Goal: Task Accomplishment & Management: Complete application form

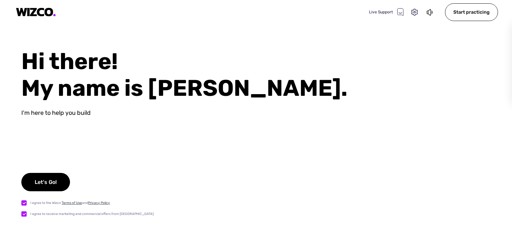
click at [165, 101] on div "Hi there! My name is [PERSON_NAME]." at bounding box center [266, 74] width 491 height 53
drag, startPoint x: 165, startPoint y: 101, endPoint x: 51, endPoint y: 62, distance: 120.6
click at [51, 62] on div "Hi there! My name is [PERSON_NAME]." at bounding box center [266, 74] width 491 height 53
click at [51, 62] on div "Hi there! My name is Ava." at bounding box center [266, 74] width 491 height 53
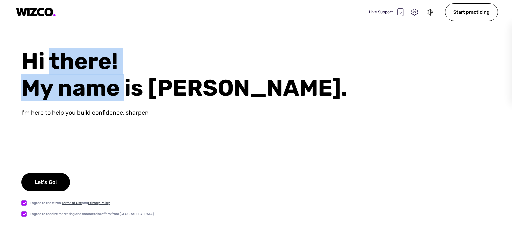
drag, startPoint x: 51, startPoint y: 62, endPoint x: 113, endPoint y: 105, distance: 76.0
click at [113, 105] on div "Hi there! My name is Ava. I'm here to help you build confidence, sharpen Let's …" at bounding box center [256, 146] width 512 height 196
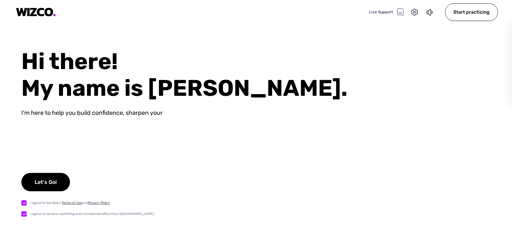
click at [113, 105] on div "Hi there! My name is Ava. I'm here to help you build confidence, sharpen your L…" at bounding box center [256, 146] width 512 height 196
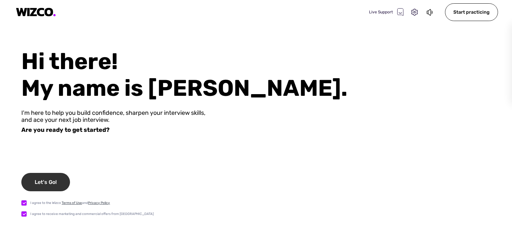
click at [47, 185] on div "Let's Go!" at bounding box center [45, 182] width 49 height 18
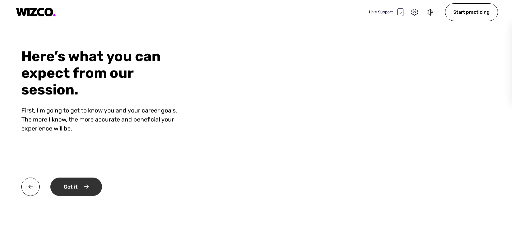
click at [76, 194] on div "Got it" at bounding box center [76, 186] width 52 height 18
click at [74, 183] on div "Okay" at bounding box center [75, 186] width 50 height 18
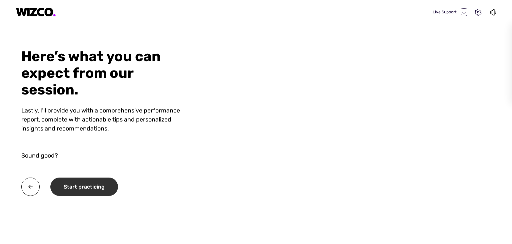
click at [89, 189] on div "Start practicing" at bounding box center [84, 186] width 68 height 18
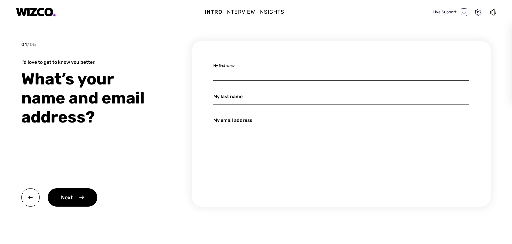
click at [266, 79] on input at bounding box center [342, 73] width 256 height 16
type input "Kateryna"
click at [258, 124] on input at bounding box center [342, 120] width 256 height 16
paste input "[PERSON_NAME][EMAIL_ADDRESS][PERSON_NAME][DOMAIN_NAME]"
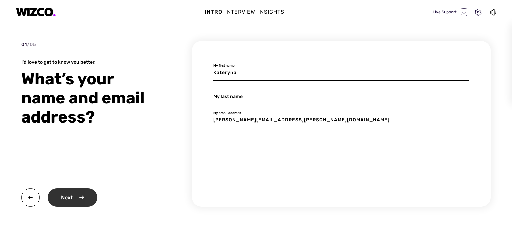
type input "[PERSON_NAME][EMAIL_ADDRESS][PERSON_NAME][DOMAIN_NAME]"
click at [73, 200] on div "Next" at bounding box center [73, 197] width 50 height 18
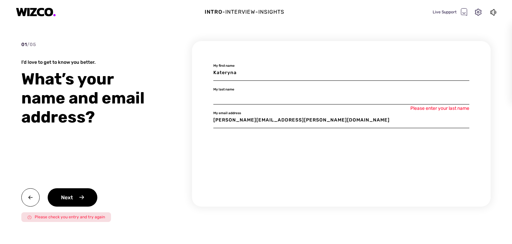
click at [228, 95] on input at bounding box center [342, 97] width 256 height 16
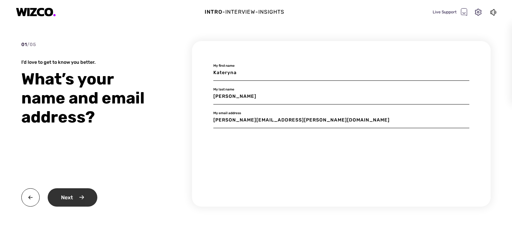
type input "[PERSON_NAME]"
click at [69, 202] on div "Next" at bounding box center [73, 197] width 50 height 18
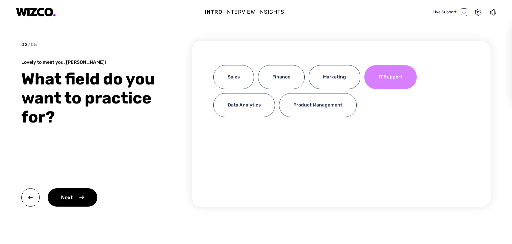
click at [398, 79] on div "IT Support" at bounding box center [391, 77] width 52 height 24
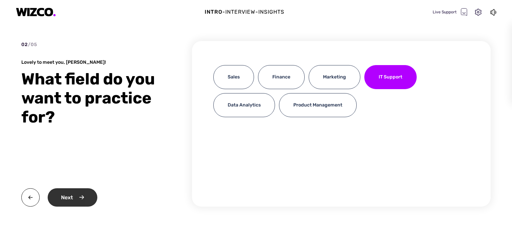
click at [72, 205] on div "Next" at bounding box center [73, 197] width 50 height 18
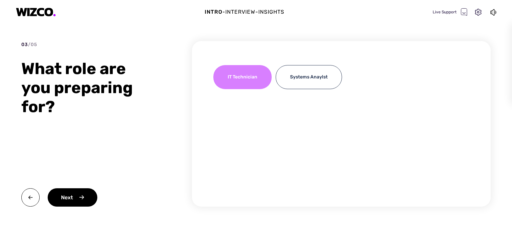
click at [237, 78] on div "IT Technician" at bounding box center [243, 77] width 58 height 24
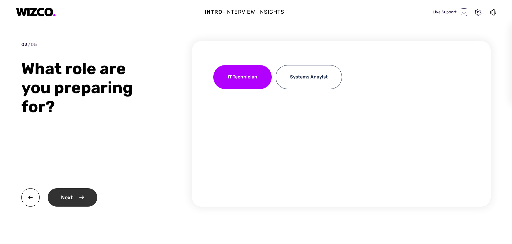
click at [71, 193] on div "Next" at bounding box center [73, 197] width 50 height 18
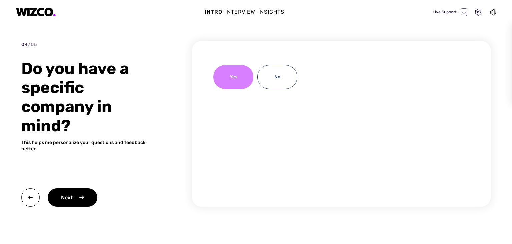
click at [230, 79] on div "Yes" at bounding box center [234, 77] width 40 height 24
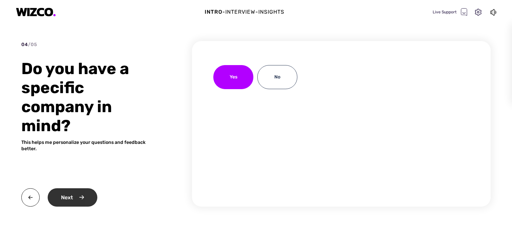
click at [71, 202] on div "Next" at bounding box center [73, 197] width 50 height 18
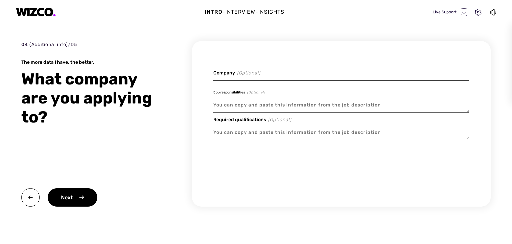
click at [227, 108] on textarea at bounding box center [342, 104] width 256 height 15
paste textarea "Provide prompt and high-quality resolution to customer inquiries; Communicate w…"
type textarea "x"
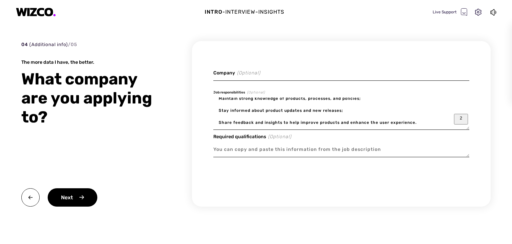
type textarea "Provide prompt and high-quality resolution to customer inquiries; Communicate w…"
type textarea "x"
type textarea "Provide prompt and high-quality resolution to customer inquiries; Communicate w…"
click at [245, 153] on textarea at bounding box center [342, 149] width 256 height 15
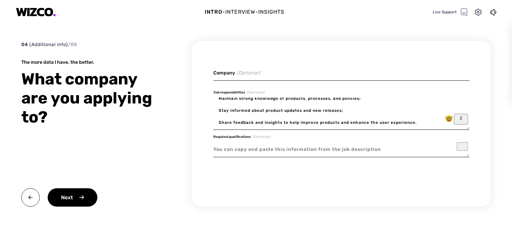
paste textarea "At least 6 months of experience as a Customer Support Representative, Billing S…"
type textarea "x"
type textarea "At least 6 months of experience as a Customer Support Representative, Billing S…"
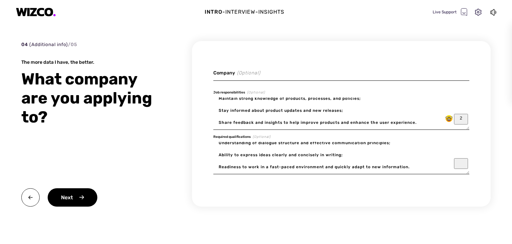
type textarea "x"
type textarea "At least 6 months of experience as a Customer Support Representative, Billing S…"
click at [78, 201] on div "Next" at bounding box center [73, 197] width 50 height 18
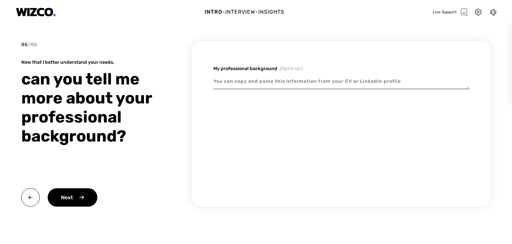
click at [250, 82] on textarea at bounding box center [342, 81] width 256 height 15
type textarea "x"
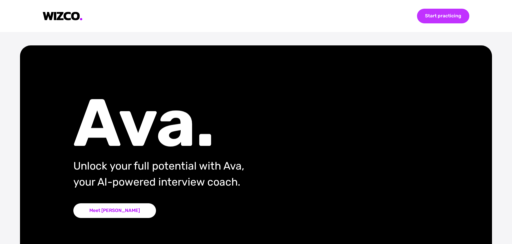
click at [450, 15] on div "Start practicing" at bounding box center [443, 16] width 52 height 15
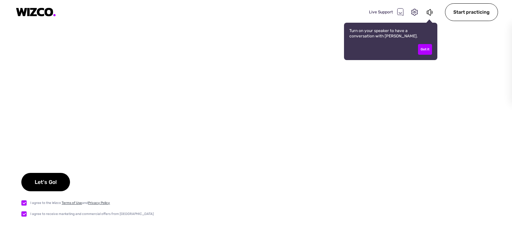
checkbox input "true"
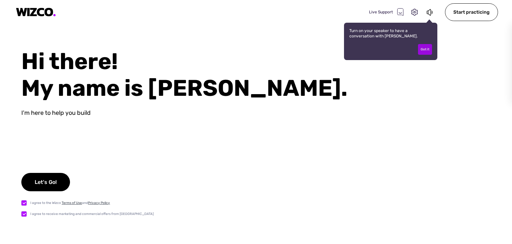
click at [430, 50] on div "Got it" at bounding box center [425, 49] width 14 height 11
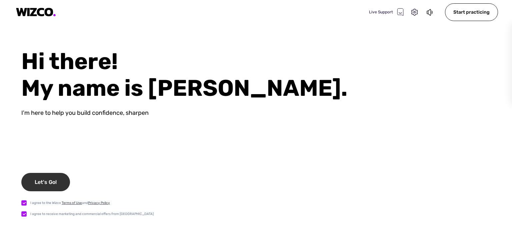
click at [48, 176] on div "Let's Go!" at bounding box center [45, 182] width 49 height 18
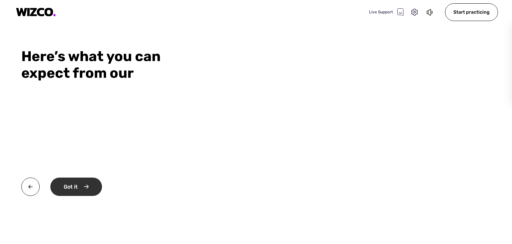
click at [82, 185] on div "Got it" at bounding box center [76, 186] width 52 height 18
click at [82, 185] on div "Okay" at bounding box center [75, 186] width 50 height 18
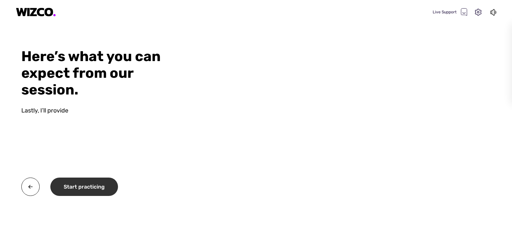
click at [82, 185] on div "Start practicing" at bounding box center [84, 186] width 68 height 18
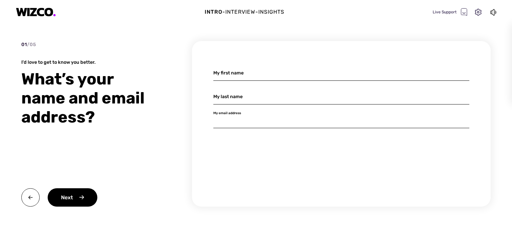
click at [262, 119] on input at bounding box center [342, 120] width 256 height 16
paste input "[PERSON_NAME][EMAIL_ADDRESS][PERSON_NAME][DOMAIN_NAME]"
type input "[PERSON_NAME][EMAIL_ADDRESS][PERSON_NAME][DOMAIN_NAME]"
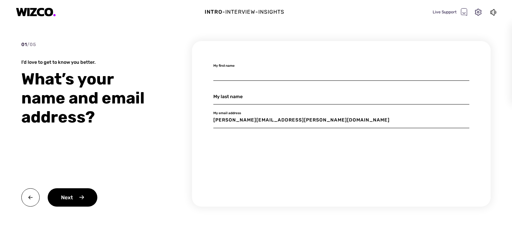
click at [240, 69] on input at bounding box center [342, 73] width 256 height 16
type input "[PERSON_NAME]"
click at [225, 103] on input at bounding box center [342, 97] width 256 height 16
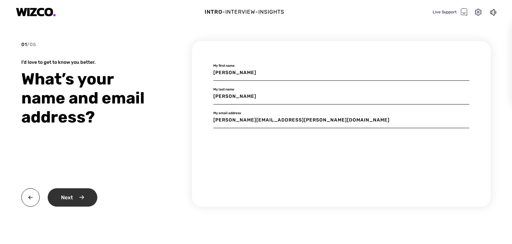
type input "[PERSON_NAME]"
click at [75, 199] on div "Next" at bounding box center [73, 197] width 50 height 18
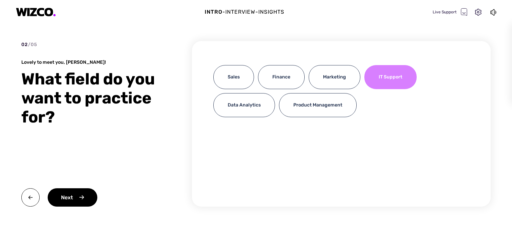
click at [377, 75] on div "IT Support" at bounding box center [391, 77] width 52 height 24
click at [76, 207] on div "02 / 05 Lovely to meet you, [PERSON_NAME]! What field do you want to practice f…" at bounding box center [256, 136] width 470 height 190
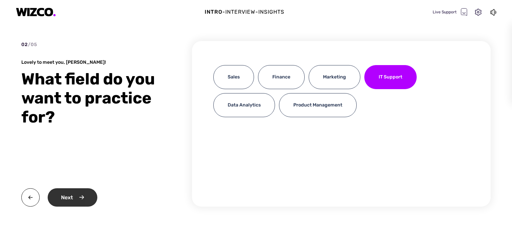
click at [64, 197] on div "Next" at bounding box center [73, 197] width 50 height 18
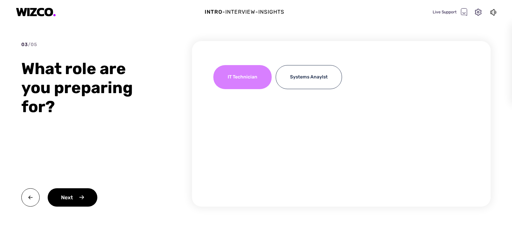
click at [230, 69] on div "IT Technician" at bounding box center [243, 77] width 58 height 24
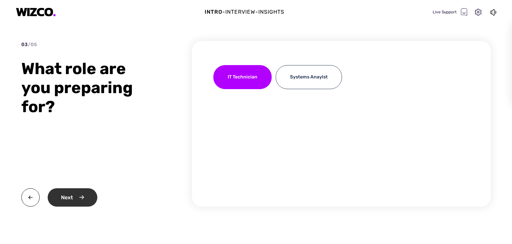
click at [77, 204] on div "Next" at bounding box center [73, 197] width 50 height 18
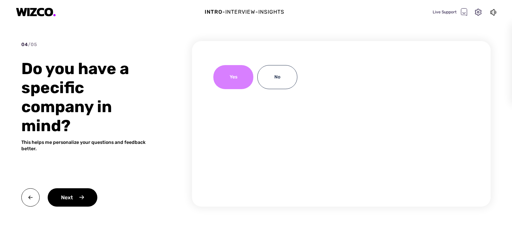
click at [238, 81] on div "Yes" at bounding box center [234, 77] width 40 height 24
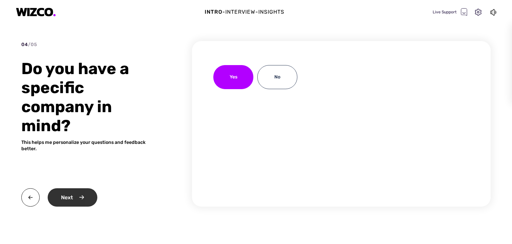
click at [87, 199] on div "Next" at bounding box center [73, 197] width 50 height 18
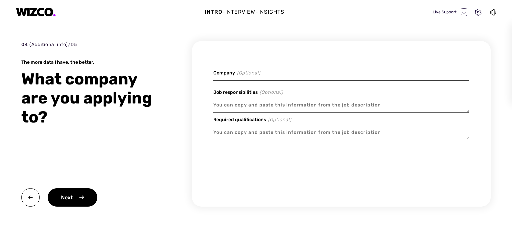
click at [231, 106] on textarea at bounding box center [342, 104] width 256 height 15
paste textarea "Provide prompt and high-quality resolution to customer inquiries; Communicate w…"
type textarea "x"
type textarea "Provide prompt and high-quality resolution to customer inquiries; Communicate w…"
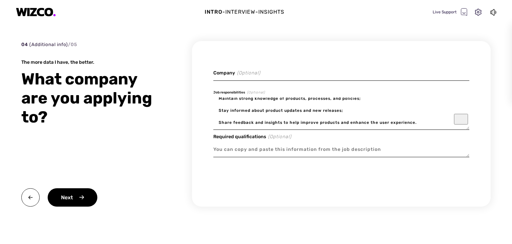
scroll to position [56, 0]
type textarea "x"
type textarea "Provide prompt and high-quality resolution to customer inquiries; Communicate w…"
click at [238, 147] on textarea "To enrich screen reader interactions, please activate Accessibility in Grammarl…" at bounding box center [342, 149] width 256 height 15
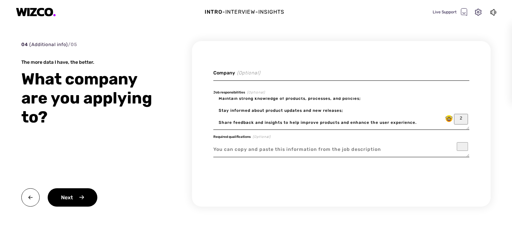
paste textarea "At least 6 months of experience as a Customer Support Representative, Billing S…"
type textarea "x"
type textarea "At least 6 months of experience as a Customer Support Representative, Billing S…"
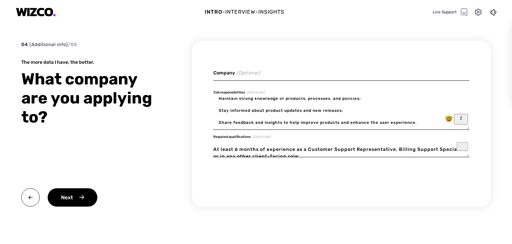
scroll to position [50, 0]
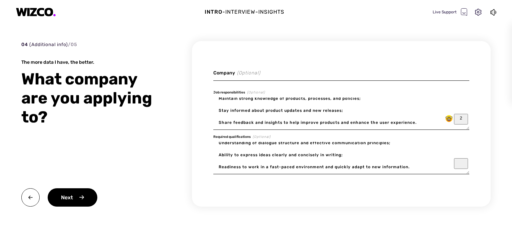
type textarea "x"
type textarea "At least 6 months of experience as a Customer Support Representative, Billing S…"
click at [59, 202] on div "Next" at bounding box center [73, 197] width 50 height 18
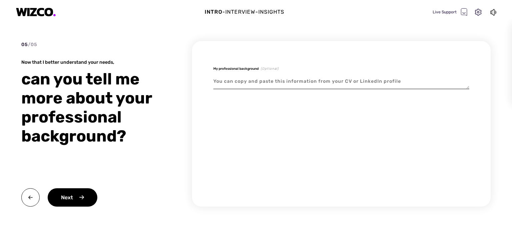
click at [246, 84] on textarea "To enrich screen reader interactions, please activate Accessibility in Grammarl…" at bounding box center [342, 81] width 256 height 15
paste textarea "Ciklum Support Specialist / Support Engineer Supported the client in training a…"
type textarea "x"
type textarea "Ciklum Support Specialist / Support Engineer Supported the client in training a…"
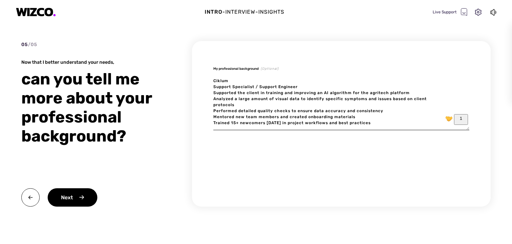
type textarea "x"
type textarea "Ciklum Support Specialist / Support Engineer Supported the client in training a…"
type textarea "x"
type textarea "Ciklum Support Specialist / Support Engineer Supported the client in training a…"
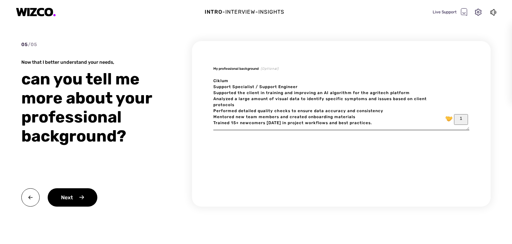
type textarea "x"
type textarea "Ciklum Support Specialist / Support Engineer Supported the client in training a…"
paste textarea "[PERSON_NAME] Contact Center Customer Support Specialist Provided basic technic…"
type textarea "x"
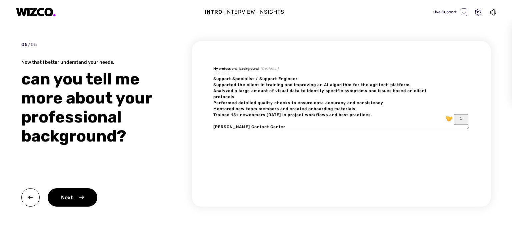
scroll to position [31, 0]
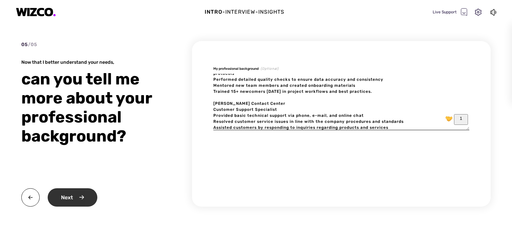
type textarea "Ciklum Support Specialist / Support Engineer Supported the client in training a…"
type textarea "x"
click at [65, 204] on div "Next" at bounding box center [73, 197] width 50 height 18
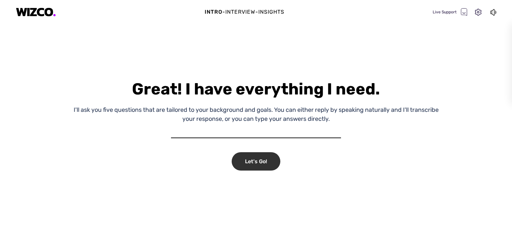
click at [258, 162] on div "Let's Go!" at bounding box center [256, 161] width 49 height 18
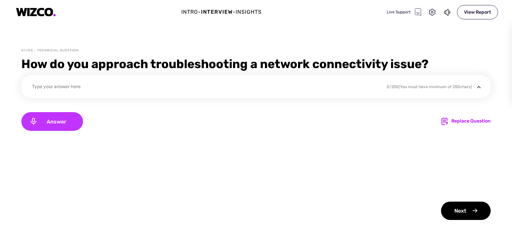
click at [64, 118] on span "Answer" at bounding box center [56, 121] width 37 height 6
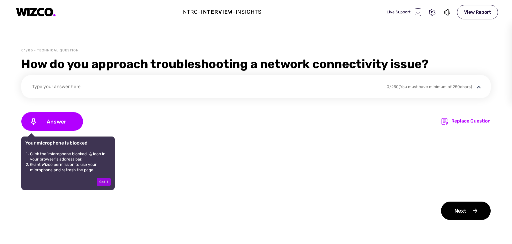
click at [107, 184] on div "Got it" at bounding box center [104, 182] width 14 height 8
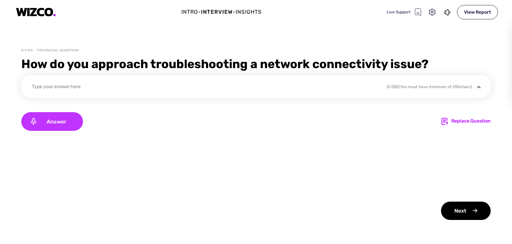
click at [58, 125] on div "Answer" at bounding box center [52, 121] width 62 height 19
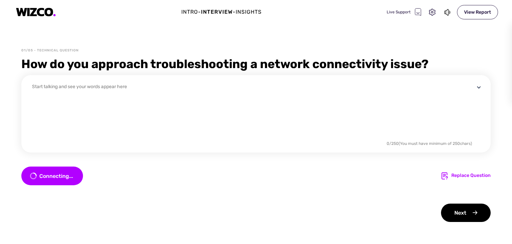
click at [66, 173] on div "Connecting... Replace Question" at bounding box center [256, 175] width 470 height 19
click at [470, 213] on div "Next" at bounding box center [466, 213] width 50 height 18
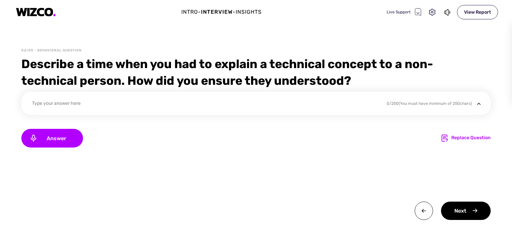
click at [73, 66] on div "Describe a time when you had to explain a technical concept to a non-technical …" at bounding box center [256, 72] width 470 height 33
drag, startPoint x: 73, startPoint y: 66, endPoint x: 130, endPoint y: 74, distance: 57.3
click at [130, 74] on div "Describe a time when you had to explain a technical concept to a non-technical …" at bounding box center [256, 72] width 470 height 33
click at [144, 73] on div "Describe a time when you had to explain a technical concept to a non-technical …" at bounding box center [256, 72] width 470 height 33
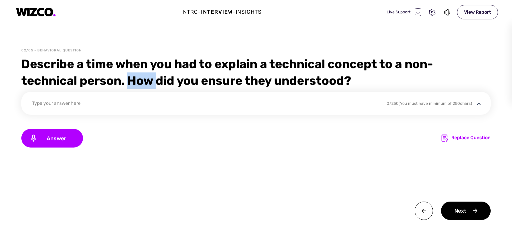
click at [144, 73] on div "Describe a time when you had to explain a technical concept to a non-technical …" at bounding box center [256, 72] width 470 height 33
drag, startPoint x: 144, startPoint y: 73, endPoint x: 180, endPoint y: 78, distance: 36.0
click at [180, 78] on div "Describe a time when you had to explain a technical concept to a non-technical …" at bounding box center [256, 72] width 470 height 33
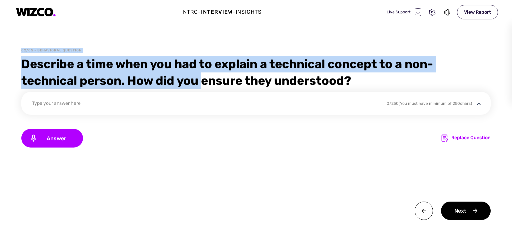
drag, startPoint x: 180, startPoint y: 78, endPoint x: 24, endPoint y: 51, distance: 157.8
click at [24, 51] on div "02/05 - Behavioral Question Describe a time when you had to explain a technical…" at bounding box center [256, 146] width 512 height 196
click at [101, 60] on div "Describe a time when you had to explain a technical concept to a non-technical …" at bounding box center [256, 72] width 470 height 33
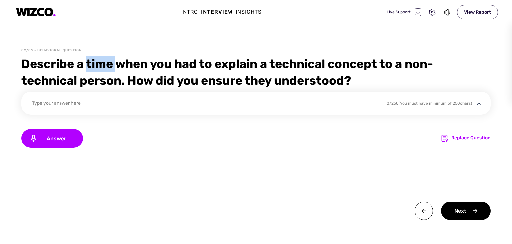
click at [101, 60] on div "Describe a time when you had to explain a technical concept to a non-technical …" at bounding box center [256, 72] width 470 height 33
drag, startPoint x: 101, startPoint y: 60, endPoint x: 147, endPoint y: 70, distance: 47.6
click at [147, 70] on div "Describe a time when you had to explain a technical concept to a non-technical …" at bounding box center [256, 72] width 470 height 33
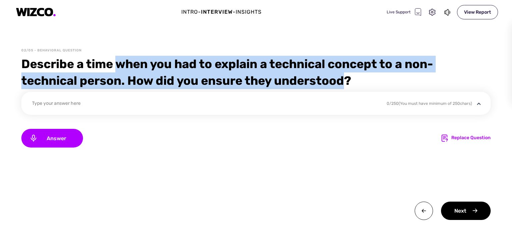
drag, startPoint x: 147, startPoint y: 70, endPoint x: 333, endPoint y: 81, distance: 186.2
click at [333, 81] on div "Describe a time when you had to explain a technical concept to a non-technical …" at bounding box center [256, 72] width 470 height 33
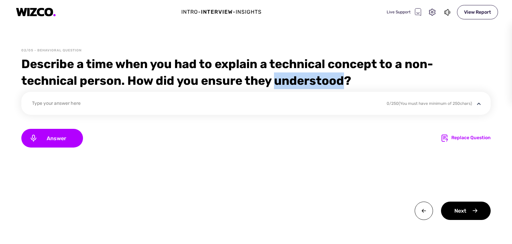
click at [333, 81] on div "Describe a time when you had to explain a technical concept to a non-technical …" at bounding box center [256, 72] width 470 height 33
drag, startPoint x: 333, startPoint y: 81, endPoint x: 358, endPoint y: 79, distance: 25.1
click at [358, 79] on div "Describe a time when you had to explain a technical concept to a non-technical …" at bounding box center [256, 72] width 470 height 33
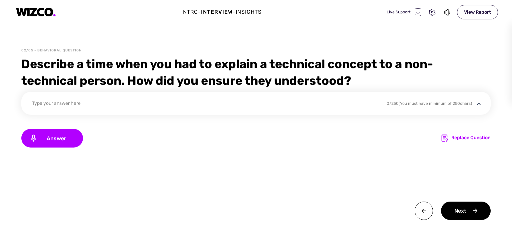
drag, startPoint x: 358, startPoint y: 79, endPoint x: 217, endPoint y: 82, distance: 141.2
click at [217, 82] on div "Describe a time when you had to explain a technical concept to a non-technical …" at bounding box center [256, 72] width 470 height 33
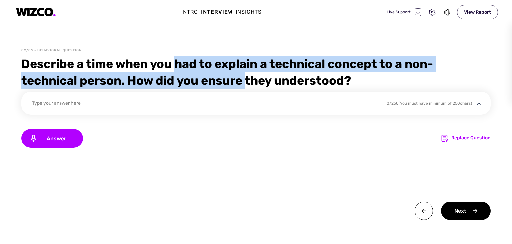
drag, startPoint x: 217, startPoint y: 82, endPoint x: 176, endPoint y: 63, distance: 44.8
click at [176, 63] on div "Describe a time when you had to explain a technical concept to a non-technical …" at bounding box center [256, 72] width 470 height 33
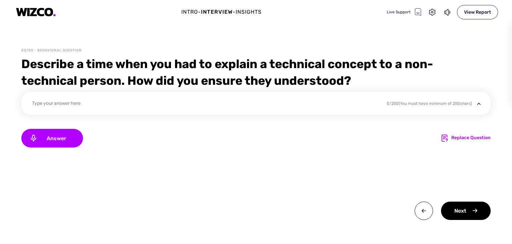
click at [176, 63] on div "Describe a time when you had to explain a technical concept to a non-technical …" at bounding box center [256, 72] width 470 height 33
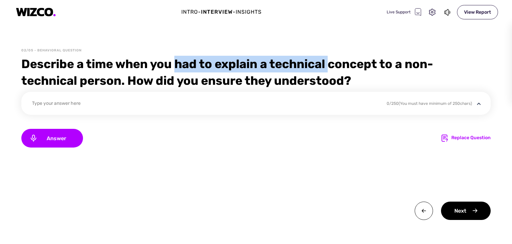
drag, startPoint x: 176, startPoint y: 63, endPoint x: 317, endPoint y: 63, distance: 140.5
click at [317, 63] on div "Describe a time when you had to explain a technical concept to a non-technical …" at bounding box center [256, 72] width 470 height 33
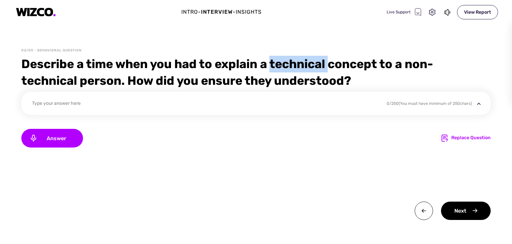
click at [317, 63] on div "Describe a time when you had to explain a technical concept to a non-technical …" at bounding box center [256, 72] width 470 height 33
drag, startPoint x: 317, startPoint y: 63, endPoint x: 373, endPoint y: 74, distance: 57.2
click at [373, 74] on div "Describe a time when you had to explain a technical concept to a non-technical …" at bounding box center [256, 72] width 470 height 33
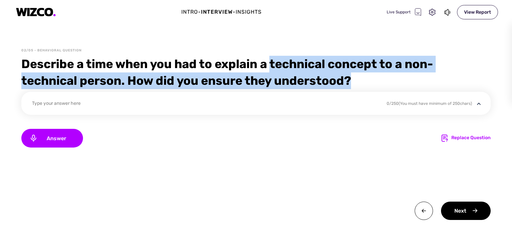
drag, startPoint x: 373, startPoint y: 74, endPoint x: 294, endPoint y: 67, distance: 78.7
click at [294, 67] on div "Describe a time when you had to explain a technical concept to a non-technical …" at bounding box center [256, 72] width 470 height 33
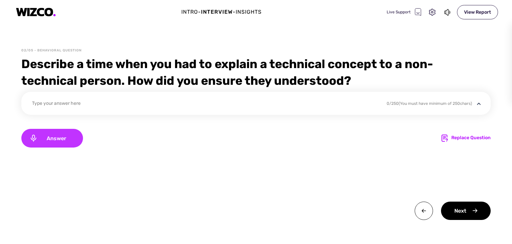
click at [67, 134] on div "Answer" at bounding box center [52, 138] width 62 height 19
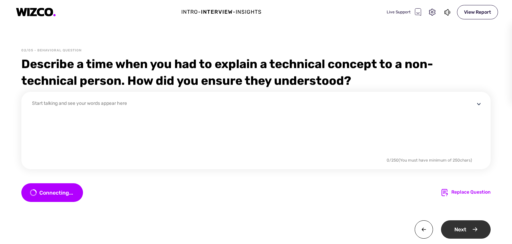
click at [466, 224] on div "Next" at bounding box center [466, 229] width 50 height 18
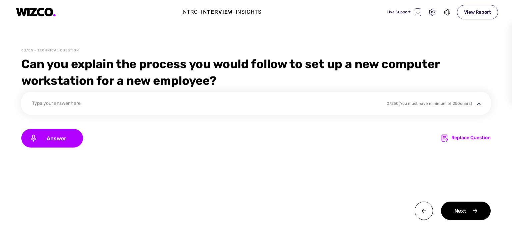
click at [166, 70] on div "Can you explain the process you would follow to set up a new computer workstati…" at bounding box center [256, 72] width 470 height 33
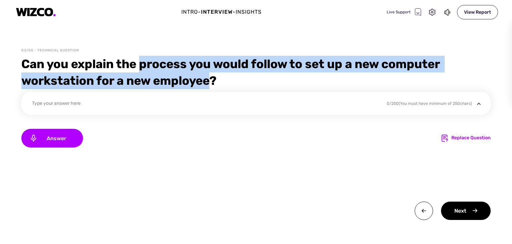
drag, startPoint x: 166, startPoint y: 70, endPoint x: 197, endPoint y: 76, distance: 31.6
click at [197, 76] on div "Can you explain the process you would follow to set up a new computer workstati…" at bounding box center [256, 72] width 470 height 33
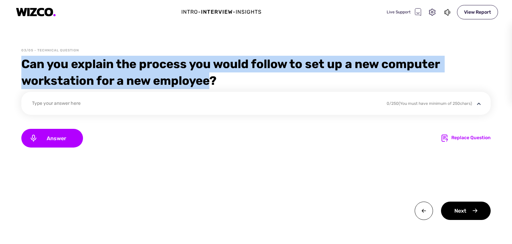
drag, startPoint x: 197, startPoint y: 76, endPoint x: 26, endPoint y: 66, distance: 171.1
click at [26, 66] on div "Can you explain the process you would follow to set up a new computer workstati…" at bounding box center [256, 72] width 470 height 33
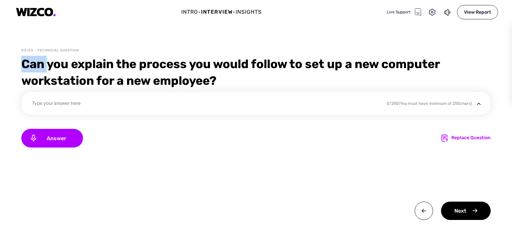
click at [26, 66] on div "Can you explain the process you would follow to set up a new computer workstati…" at bounding box center [256, 72] width 470 height 33
drag, startPoint x: 26, startPoint y: 66, endPoint x: 132, endPoint y: 75, distance: 106.5
click at [132, 75] on div "Can you explain the process you would follow to set up a new computer workstati…" at bounding box center [256, 72] width 470 height 33
click at [465, 141] on div "Replace Question" at bounding box center [471, 138] width 39 height 8
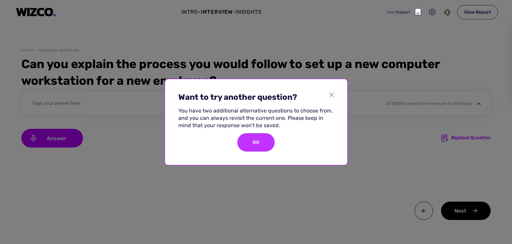
click at [256, 137] on div "GO" at bounding box center [256, 142] width 37 height 18
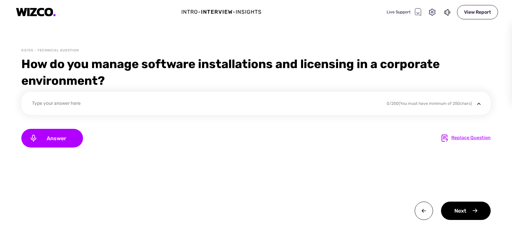
click at [481, 135] on div "Replace Question" at bounding box center [471, 138] width 39 height 8
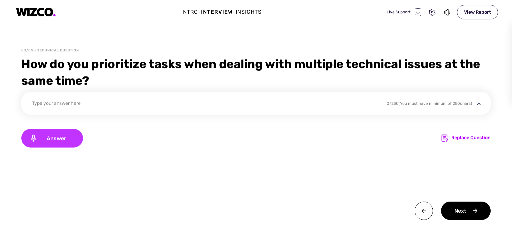
click at [40, 140] on span "Answer" at bounding box center [56, 138] width 37 height 6
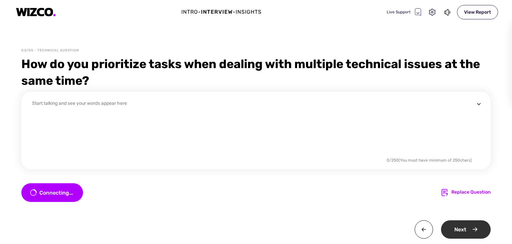
click at [470, 234] on div "Next" at bounding box center [466, 229] width 50 height 18
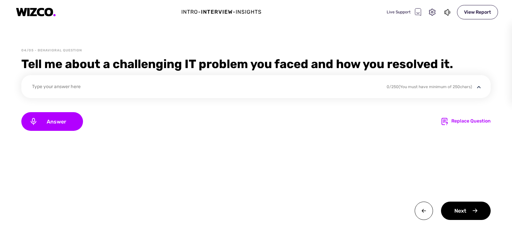
click at [248, 67] on div "Tell me about a challenging IT problem you faced and how you resolved it." at bounding box center [256, 64] width 470 height 17
drag, startPoint x: 248, startPoint y: 67, endPoint x: 193, endPoint y: 69, distance: 54.4
click at [193, 69] on div "Tell me about a challenging IT problem you faced and how you resolved it." at bounding box center [256, 64] width 470 height 17
drag, startPoint x: 193, startPoint y: 69, endPoint x: 233, endPoint y: 63, distance: 40.6
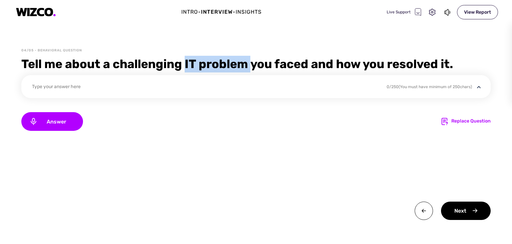
click at [233, 63] on div "Tell me about a challenging IT problem you faced and how you resolved it." at bounding box center [256, 64] width 470 height 17
click at [454, 122] on div "Replace Question" at bounding box center [471, 121] width 39 height 8
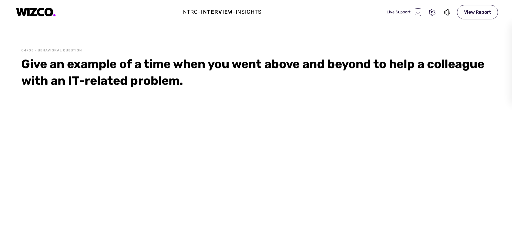
click at [512, 157] on div "04/05 - Behavioral Question Give an example of a time when you went above and b…" at bounding box center [256, 146] width 512 height 196
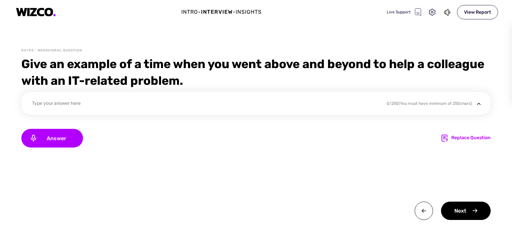
click at [130, 80] on div "Give an example of a time when you went above and beyond to help a colleague wi…" at bounding box center [256, 72] width 470 height 33
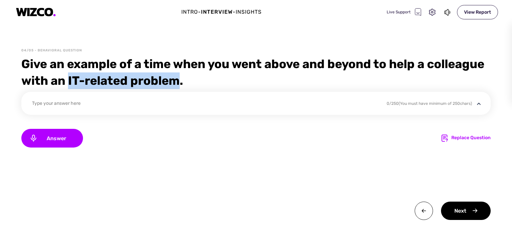
drag, startPoint x: 130, startPoint y: 80, endPoint x: 213, endPoint y: 82, distance: 83.1
click at [213, 82] on div "Give an example of a time when you went above and beyond to help a colleague wi…" at bounding box center [256, 72] width 470 height 33
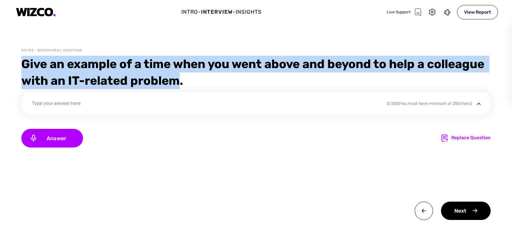
drag, startPoint x: 213, startPoint y: 82, endPoint x: 17, endPoint y: 69, distance: 196.3
click at [17, 69] on div "04/05 - Behavioral Question Give an example of a time when you went above and b…" at bounding box center [256, 146] width 512 height 196
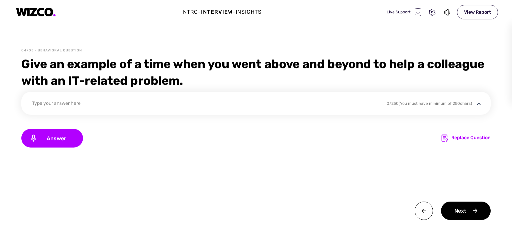
click at [17, 69] on div "04/05 - Behavioral Question Give an example of a time when you went above and b…" at bounding box center [256, 146] width 512 height 196
drag, startPoint x: 17, startPoint y: 69, endPoint x: 119, endPoint y: 82, distance: 103.3
click at [119, 82] on div "04/05 - Behavioral Question Give an example of a time when you went above and b…" at bounding box center [256, 146] width 512 height 196
click at [119, 82] on div "Give an example of a time when you went above and beyond to help a colleague wi…" at bounding box center [256, 72] width 470 height 33
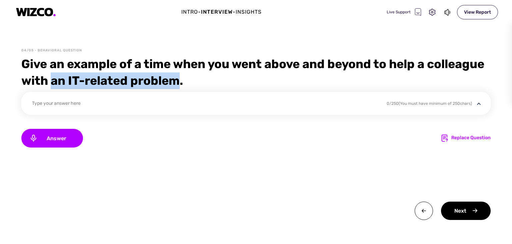
drag, startPoint x: 119, startPoint y: 82, endPoint x: 210, endPoint y: 86, distance: 90.8
click at [210, 86] on div "Give an example of a time when you went above and beyond to help a colleague wi…" at bounding box center [256, 72] width 470 height 33
drag, startPoint x: 210, startPoint y: 86, endPoint x: 127, endPoint y: 80, distance: 83.0
click at [127, 80] on div "Give an example of a time when you went above and beyond to help a colleague wi…" at bounding box center [256, 72] width 470 height 33
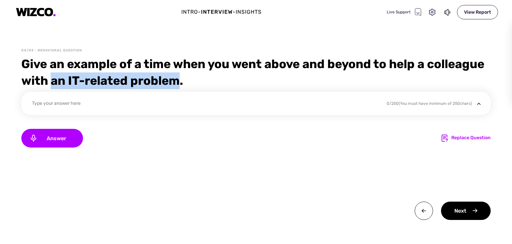
click at [127, 80] on div "Give an example of a time when you went above and beyond to help a colleague wi…" at bounding box center [256, 72] width 470 height 33
drag, startPoint x: 127, startPoint y: 80, endPoint x: 216, endPoint y: 82, distance: 88.1
click at [216, 82] on div "Give an example of a time when you went above and beyond to help a colleague wi…" at bounding box center [256, 72] width 470 height 33
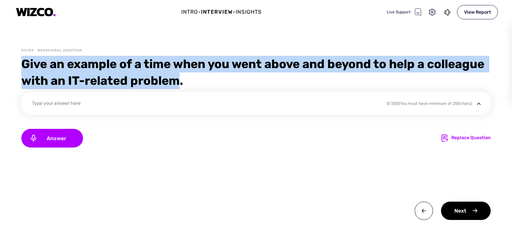
drag, startPoint x: 216, startPoint y: 82, endPoint x: 33, endPoint y: 67, distance: 183.4
click at [33, 67] on div "Give an example of a time when you went above and beyond to help a colleague wi…" at bounding box center [256, 72] width 470 height 33
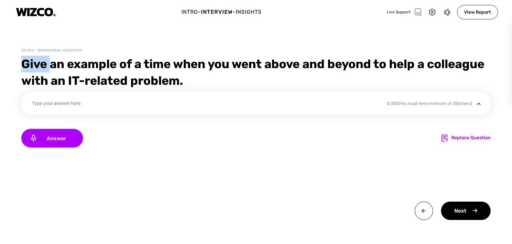
click at [33, 67] on div "Give an example of a time when you went above and beyond to help a colleague wi…" at bounding box center [256, 72] width 470 height 33
drag, startPoint x: 33, startPoint y: 67, endPoint x: 136, endPoint y: 70, distance: 103.1
click at [136, 70] on div "Give an example of a time when you went above and beyond to help a colleague wi…" at bounding box center [256, 72] width 470 height 33
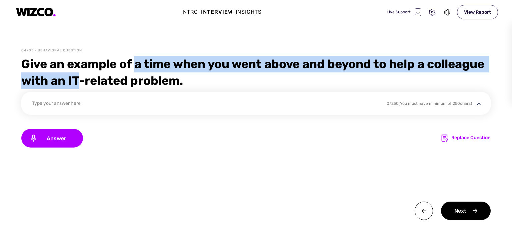
drag, startPoint x: 136, startPoint y: 70, endPoint x: 134, endPoint y: 82, distance: 12.2
click at [134, 82] on div "Give an example of a time when you went above and beyond to help a colleague wi…" at bounding box center [256, 72] width 470 height 33
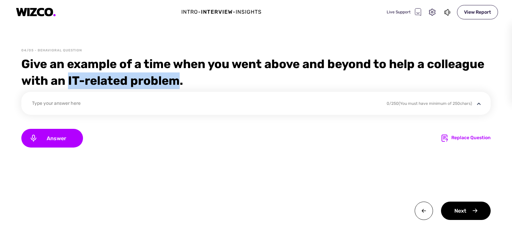
drag, startPoint x: 134, startPoint y: 82, endPoint x: 211, endPoint y: 81, distance: 77.1
click at [211, 81] on div "Give an example of a time when you went above and beyond to help a colleague wi…" at bounding box center [256, 72] width 470 height 33
drag, startPoint x: 211, startPoint y: 81, endPoint x: 130, endPoint y: 81, distance: 80.7
click at [130, 81] on div "Give an example of a time when you went above and beyond to help a colleague wi…" at bounding box center [256, 72] width 470 height 33
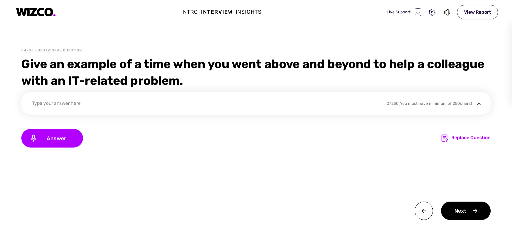
click at [130, 81] on div "Give an example of a time when you went above and beyond to help a colleague wi…" at bounding box center [256, 72] width 470 height 33
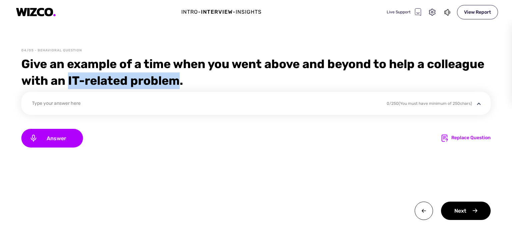
drag, startPoint x: 130, startPoint y: 81, endPoint x: 216, endPoint y: 81, distance: 85.7
click at [216, 81] on div "Give an example of a time when you went above and beyond to help a colleague wi…" at bounding box center [256, 72] width 470 height 33
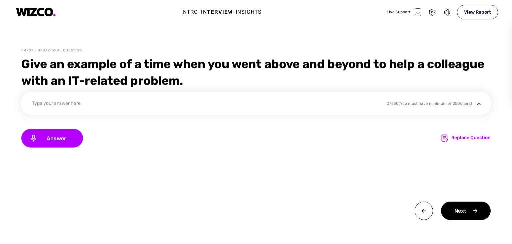
click at [339, 61] on div "Give an example of a time when you went above and beyond to help a colleague wi…" at bounding box center [256, 72] width 470 height 33
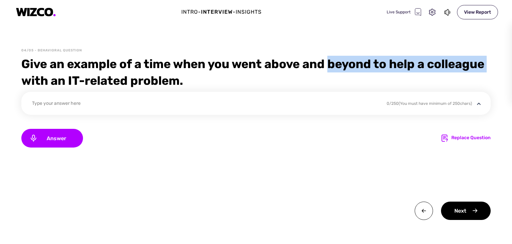
drag, startPoint x: 339, startPoint y: 61, endPoint x: 456, endPoint y: 55, distance: 116.6
click at [456, 55] on div "04/05 - Behavioral Question Give an example of a time when you went above and b…" at bounding box center [256, 146] width 512 height 196
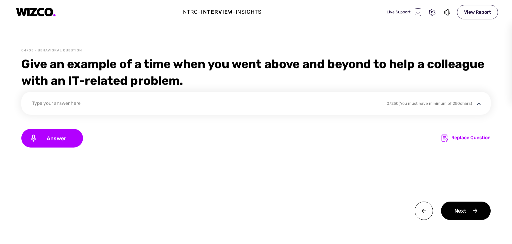
click at [456, 55] on div "04/05 - Behavioral Question Give an example of a time when you went above and b…" at bounding box center [256, 146] width 512 height 196
click at [468, 139] on div "Replace Question" at bounding box center [471, 138] width 39 height 8
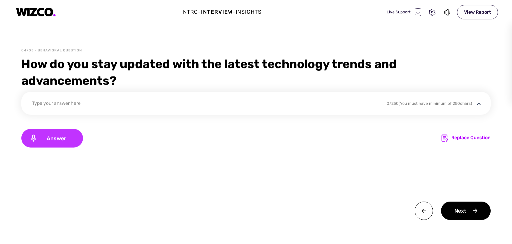
click at [42, 132] on div "Answer" at bounding box center [52, 138] width 62 height 19
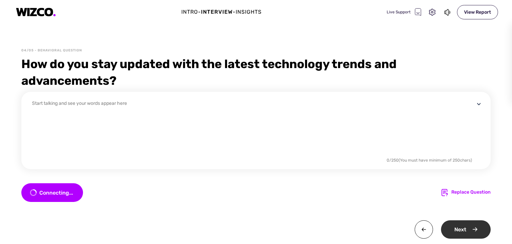
click at [458, 224] on div "Next" at bounding box center [466, 229] width 50 height 18
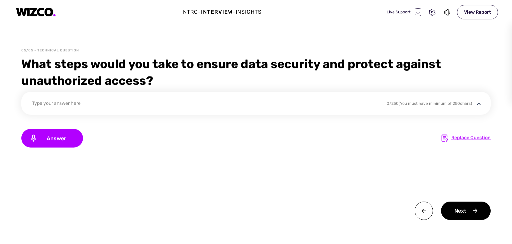
click at [479, 138] on div "Replace Question" at bounding box center [471, 138] width 39 height 8
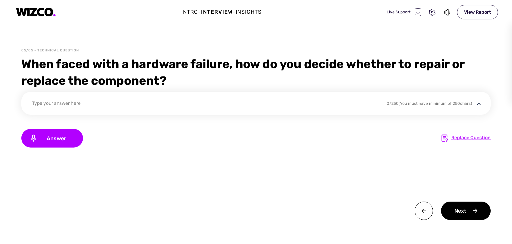
click at [455, 138] on div "Replace Question" at bounding box center [471, 138] width 39 height 8
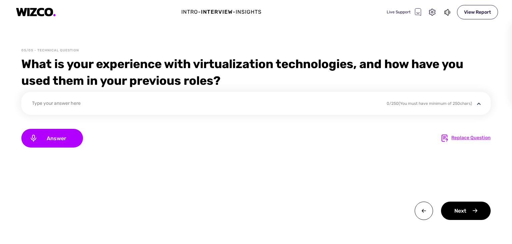
click at [475, 137] on div "Replace Question" at bounding box center [471, 138] width 39 height 8
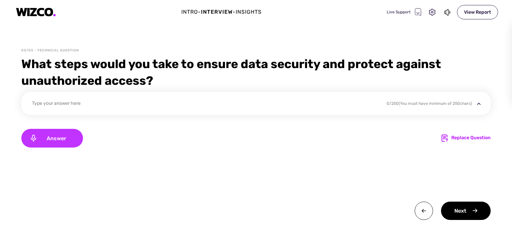
click at [54, 136] on span "Answer" at bounding box center [56, 138] width 37 height 6
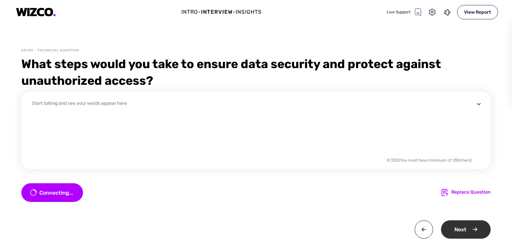
click at [466, 231] on div "Next" at bounding box center [466, 229] width 50 height 18
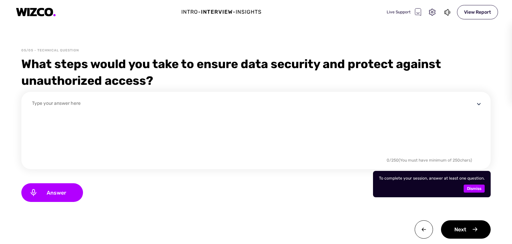
click at [474, 190] on span "Dismiss" at bounding box center [474, 189] width 14 height 8
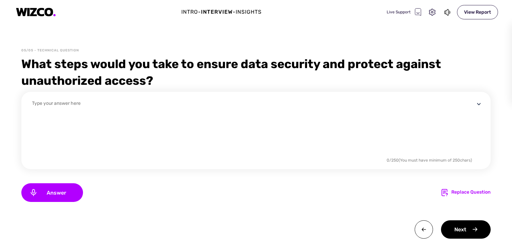
click at [197, 43] on div "Intro - Interview - Insights Live Support View Report 05/05 - Technical Questio…" at bounding box center [256, 122] width 512 height 244
click at [51, 188] on div "Answer" at bounding box center [52, 192] width 62 height 19
click at [464, 224] on div "Next" at bounding box center [466, 229] width 50 height 18
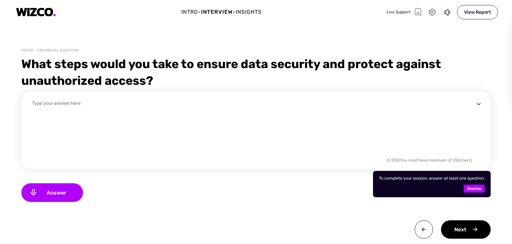
click at [431, 13] on icon at bounding box center [432, 12] width 9 height 9
select select "hd3GuOGRRbbo0LoWHRSPgx9XdM5Wq3R2tlIhG42eaLQ="
click at [447, 15] on icon at bounding box center [447, 12] width 7 height 8
click at [402, 9] on div "Live Support" at bounding box center [404, 12] width 35 height 8
click at [412, 13] on div "Live Support" at bounding box center [404, 12] width 35 height 8
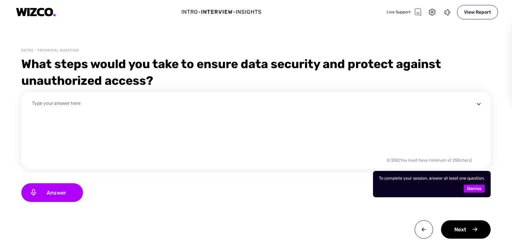
click at [481, 189] on span "Dismiss" at bounding box center [474, 189] width 14 height 8
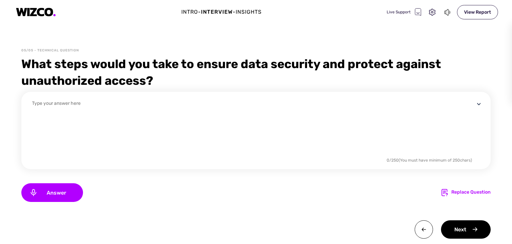
click at [390, 14] on div "Live Support" at bounding box center [404, 12] width 35 height 8
click at [415, 15] on icon at bounding box center [418, 12] width 7 height 8
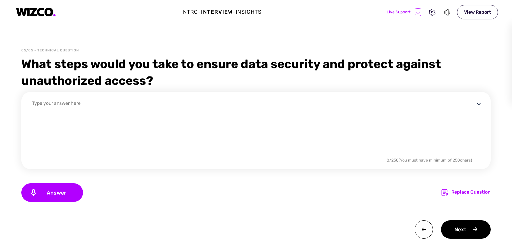
click at [415, 15] on icon at bounding box center [418, 12] width 7 height 8
click at [473, 12] on div "View Report" at bounding box center [477, 12] width 41 height 14
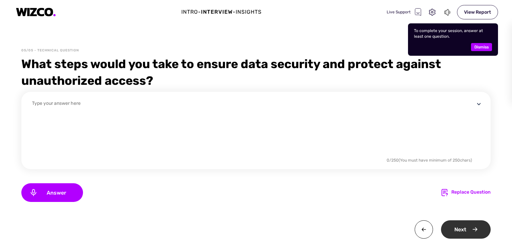
click at [471, 229] on div "Next" at bounding box center [466, 229] width 50 height 18
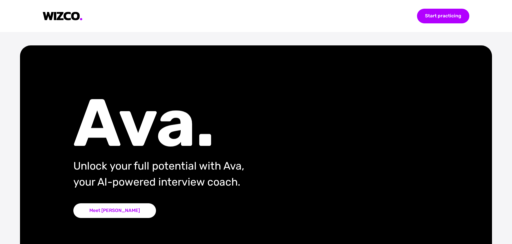
click at [103, 117] on div "Ava." at bounding box center [184, 122] width 222 height 53
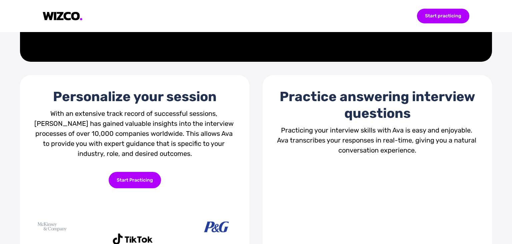
scroll to position [231, 0]
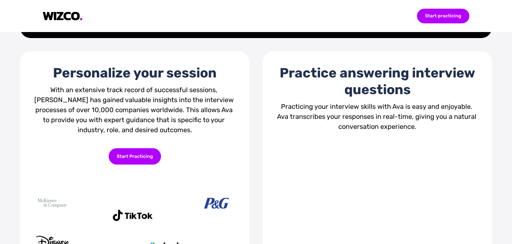
click at [119, 126] on div "With an extensive track record of successful sessions, [PERSON_NAME] has gained…" at bounding box center [134, 110] width 203 height 50
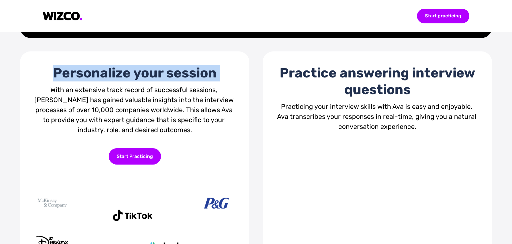
drag, startPoint x: 119, startPoint y: 126, endPoint x: 58, endPoint y: 75, distance: 79.6
click at [58, 75] on div "Personalize your session With an extensive track record of successful sessions,…" at bounding box center [135, 200] width 230 height 298
click at [58, 75] on div "Personalize your session" at bounding box center [134, 73] width 203 height 17
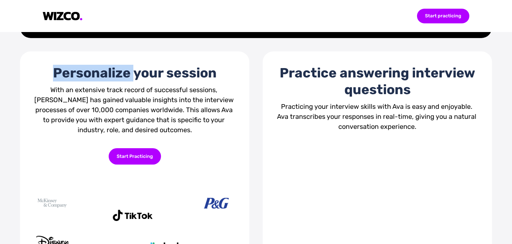
click at [58, 75] on div "Personalize your session" at bounding box center [134, 73] width 203 height 17
drag, startPoint x: 58, startPoint y: 75, endPoint x: 147, endPoint y: 132, distance: 105.5
click at [147, 132] on div "Personalize your session With an extensive track record of successful sessions,…" at bounding box center [135, 200] width 230 height 298
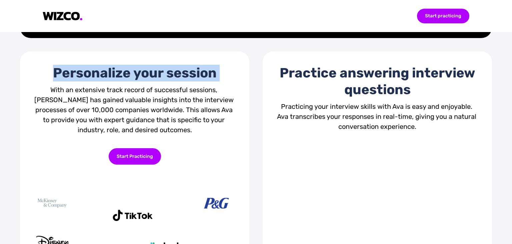
click at [147, 132] on div "With an extensive track record of successful sessions, [PERSON_NAME] has gained…" at bounding box center [134, 110] width 203 height 50
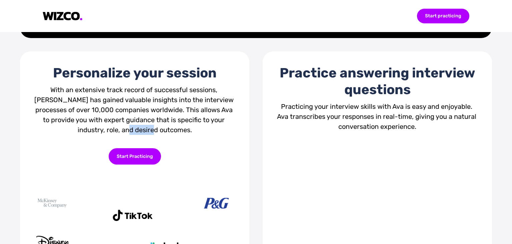
click at [147, 132] on div "With an extensive track record of successful sessions, [PERSON_NAME] has gained…" at bounding box center [134, 110] width 203 height 50
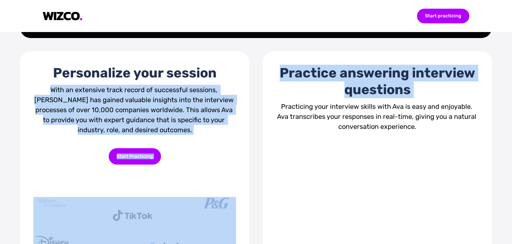
drag, startPoint x: 147, startPoint y: 132, endPoint x: 346, endPoint y: 116, distance: 200.2
click at [346, 116] on div "Personalize your session With an extensive track record of successful sessions,…" at bounding box center [256, 200] width 472 height 298
click at [346, 116] on div "Practicing your interview skills with Ava is easy and enjoyable. Ava transcribe…" at bounding box center [377, 116] width 203 height 30
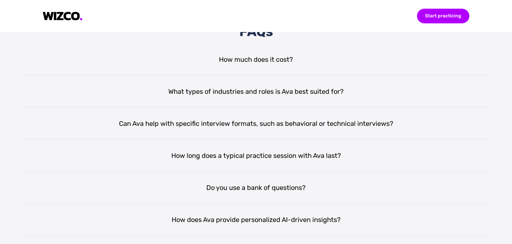
scroll to position [1290, 0]
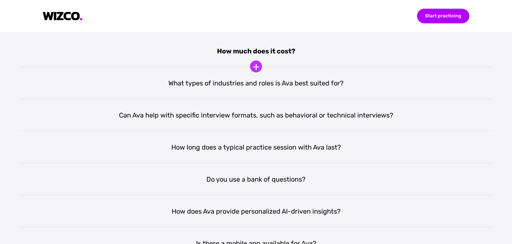
click at [256, 51] on div "How much does it cost?" at bounding box center [256, 51] width 472 height 32
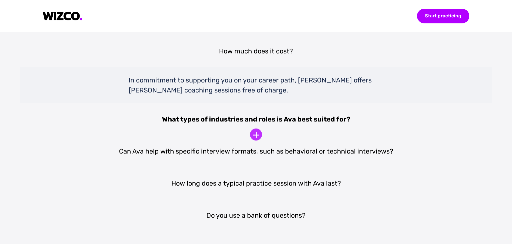
click at [245, 123] on div "What types of industries and roles is Ava best suited for?" at bounding box center [256, 119] width 472 height 32
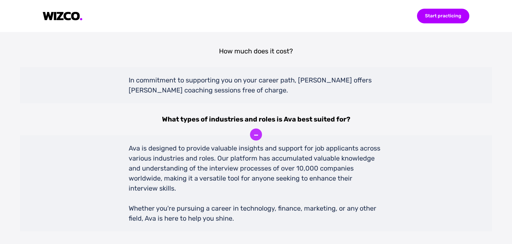
click at [179, 176] on div "Ava is designed to provide valuable insights and support for job applicants acr…" at bounding box center [256, 183] width 255 height 96
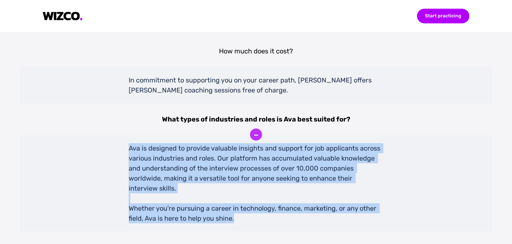
drag, startPoint x: 179, startPoint y: 176, endPoint x: 217, endPoint y: 210, distance: 50.6
click at [217, 210] on div "Ava is designed to provide valuable insights and support for job applicants acr…" at bounding box center [256, 183] width 255 height 96
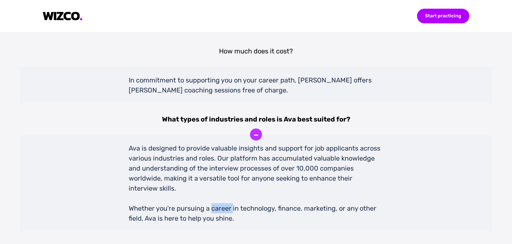
click at [217, 210] on div "Ava is designed to provide valuable insights and support for job applicants acr…" at bounding box center [256, 183] width 255 height 96
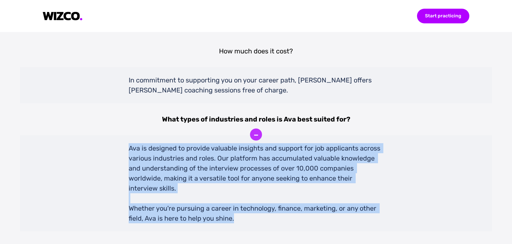
drag, startPoint x: 217, startPoint y: 210, endPoint x: 119, endPoint y: 150, distance: 114.7
click at [119, 150] on div "Ava is designed to provide valuable insights and support for job applicants acr…" at bounding box center [256, 183] width 472 height 96
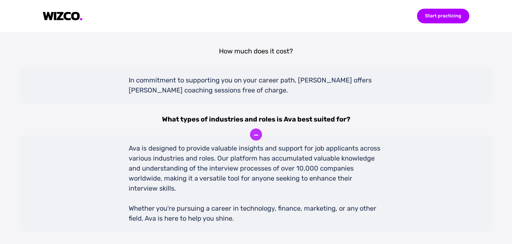
click at [119, 150] on div "Ava is designed to provide valuable insights and support for job applicants acr…" at bounding box center [256, 183] width 472 height 96
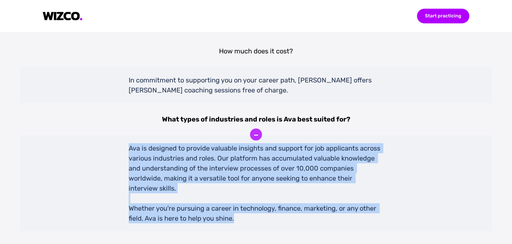
drag, startPoint x: 119, startPoint y: 150, endPoint x: 236, endPoint y: 222, distance: 136.7
click at [236, 222] on div "Ava is designed to provide valuable insights and support for job applicants acr…" at bounding box center [256, 183] width 472 height 96
click at [236, 222] on div "Ava is designed to provide valuable insights and support for job applicants acr…" at bounding box center [256, 183] width 255 height 96
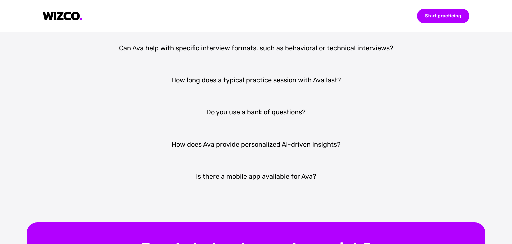
scroll to position [1575, 0]
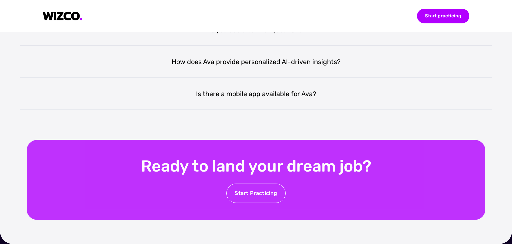
click at [244, 193] on div "Start Practicing" at bounding box center [256, 193] width 59 height 19
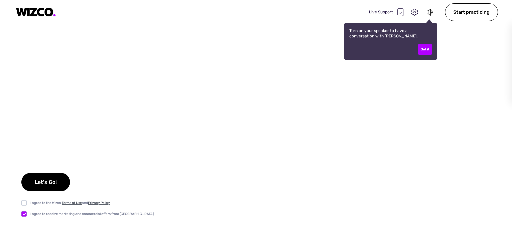
checkbox input "true"
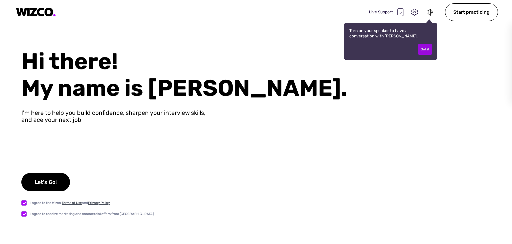
click at [426, 46] on div "Got it" at bounding box center [425, 49] width 14 height 11
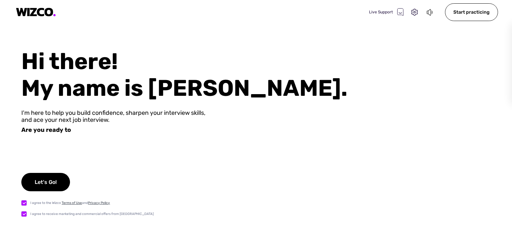
click at [431, 14] on icon at bounding box center [430, 12] width 7 height 8
click at [187, 93] on div "Hi there! My name is [PERSON_NAME]." at bounding box center [266, 74] width 491 height 53
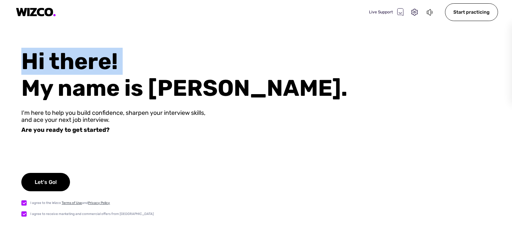
drag, startPoint x: 187, startPoint y: 93, endPoint x: 68, endPoint y: 69, distance: 121.2
click at [68, 69] on div "Hi there! My name is [PERSON_NAME]." at bounding box center [266, 74] width 491 height 53
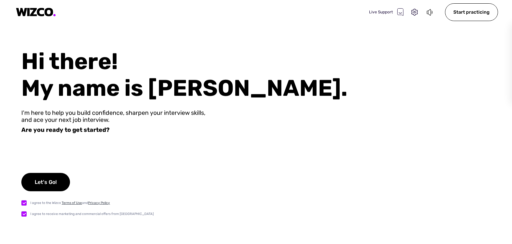
click at [68, 69] on div "Hi there! My name is [PERSON_NAME]." at bounding box center [266, 74] width 491 height 53
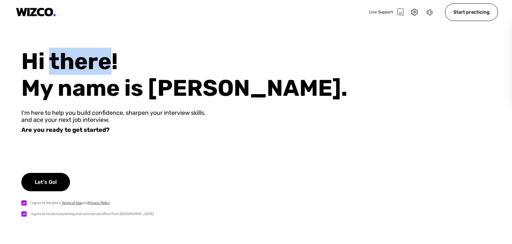
click at [68, 69] on div "Hi there! My name is [PERSON_NAME]." at bounding box center [266, 74] width 491 height 53
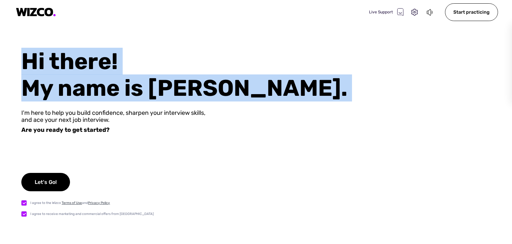
drag, startPoint x: 68, startPoint y: 69, endPoint x: 145, endPoint y: 127, distance: 96.8
click at [145, 127] on div "Hi there! My name is Ava. I'm here to help you build confidence, sharpen your i…" at bounding box center [256, 146] width 512 height 196
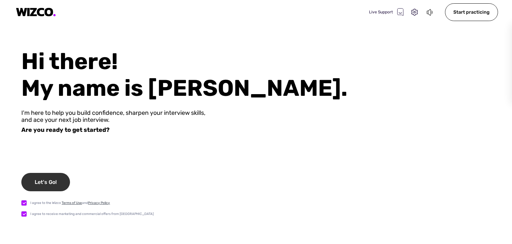
click at [45, 180] on div "Let's Go!" at bounding box center [45, 182] width 49 height 18
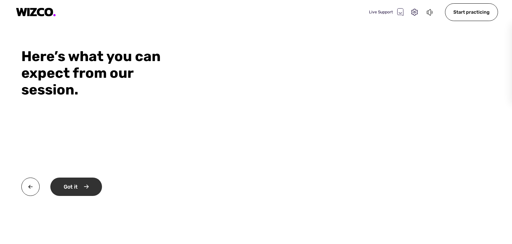
click at [94, 192] on div "Got it" at bounding box center [76, 186] width 52 height 18
click at [79, 186] on div "Okay" at bounding box center [75, 186] width 50 height 18
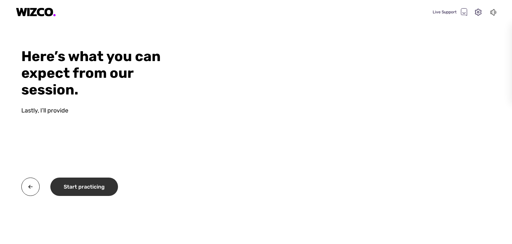
click at [79, 186] on div "Start practicing" at bounding box center [84, 186] width 68 height 18
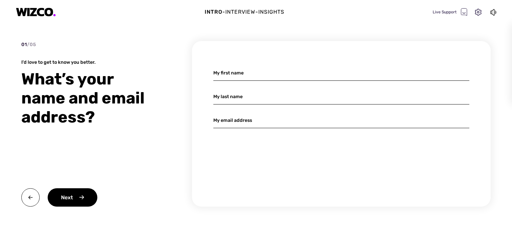
click at [40, 15] on img at bounding box center [36, 12] width 40 height 9
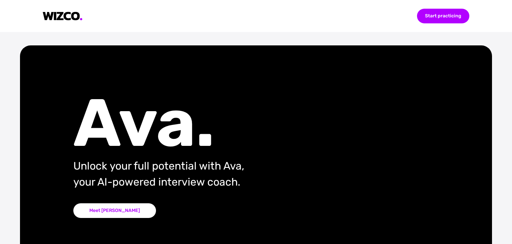
click at [112, 153] on div "Ava. Unlock your full potential with Ava, your AI-powered interview coach. Meet…" at bounding box center [157, 156] width 275 height 121
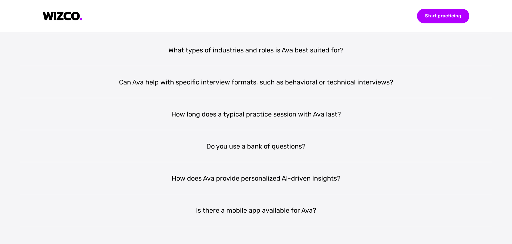
scroll to position [1342, 0]
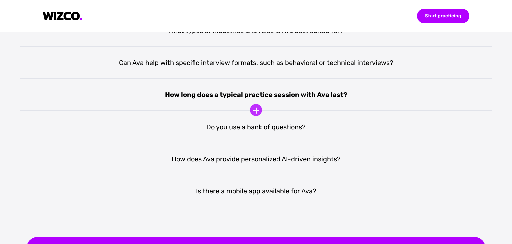
click at [227, 100] on div "How long does a typical practice session with Ava last?" at bounding box center [256, 95] width 472 height 32
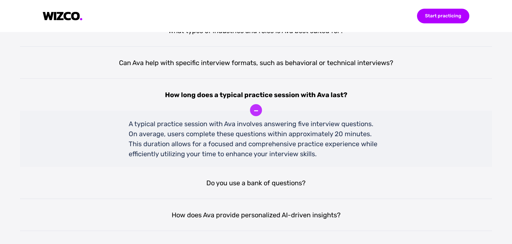
click at [129, 145] on div "A typical practice session with Ava involves answering five interview questions…" at bounding box center [256, 139] width 255 height 56
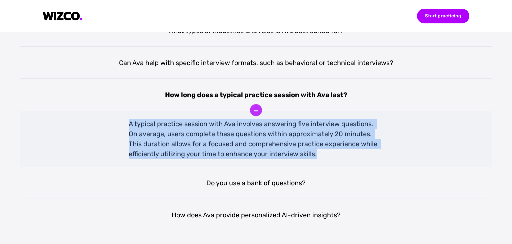
drag, startPoint x: 129, startPoint y: 145, endPoint x: 224, endPoint y: 158, distance: 95.7
click at [224, 158] on div "A typical practice session with Ava involves answering five interview questions…" at bounding box center [256, 139] width 255 height 56
drag, startPoint x: 224, startPoint y: 158, endPoint x: 132, endPoint y: 128, distance: 96.6
click at [132, 128] on div "A typical practice session with Ava involves answering five interview questions…" at bounding box center [256, 139] width 255 height 56
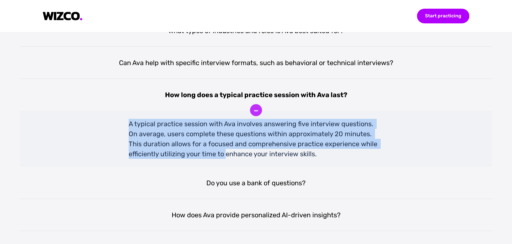
click at [132, 128] on div "A typical practice session with Ava involves answering five interview questions…" at bounding box center [256, 139] width 255 height 56
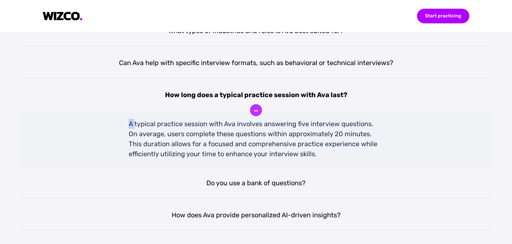
click at [132, 128] on div "A typical practice session with Ava involves answering five interview questions…" at bounding box center [256, 139] width 255 height 56
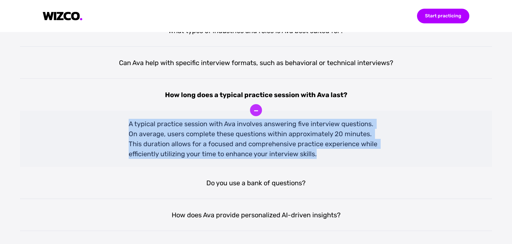
drag, startPoint x: 132, startPoint y: 128, endPoint x: 257, endPoint y: 158, distance: 128.4
click at [257, 158] on div "A typical practice session with Ava involves answering five interview questions…" at bounding box center [256, 139] width 255 height 56
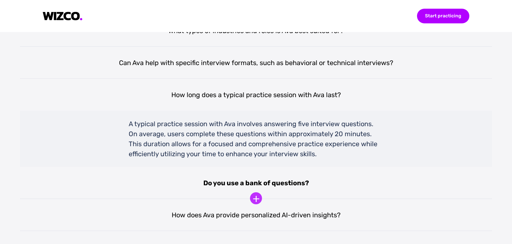
click at [332, 180] on div "Do you use a bank of questions?" at bounding box center [256, 183] width 472 height 32
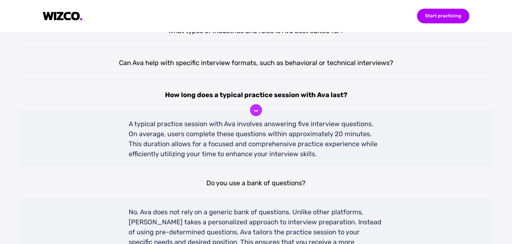
click at [225, 143] on div "A typical practice session with Ava involves answering five interview questions…" at bounding box center [256, 139] width 255 height 56
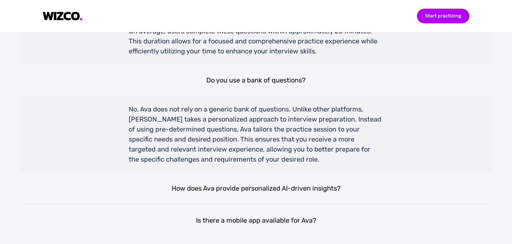
scroll to position [1476, 0]
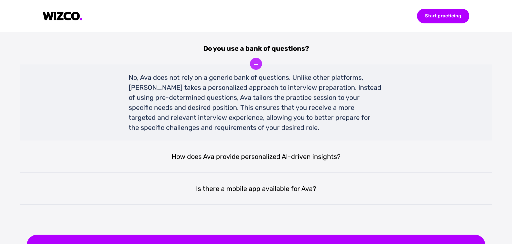
click at [173, 105] on div "No, Ava does not rely on a generic bank of questions. Unlike other platforms, […" at bounding box center [256, 102] width 255 height 76
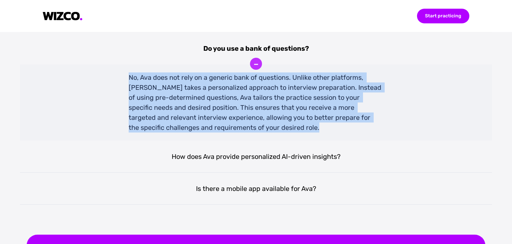
drag, startPoint x: 173, startPoint y: 105, endPoint x: 245, endPoint y: 127, distance: 74.5
click at [245, 127] on div "No, Ava does not rely on a generic bank of questions. Unlike other platforms, […" at bounding box center [256, 102] width 255 height 76
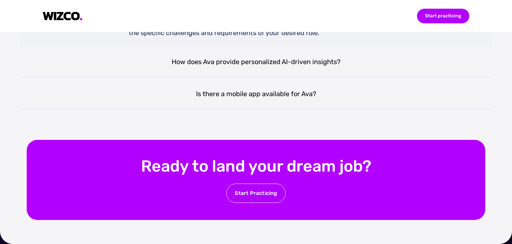
scroll to position [1575, 0]
click at [283, 94] on div "Is there a mobile app available for Ava?" at bounding box center [256, 94] width 472 height 32
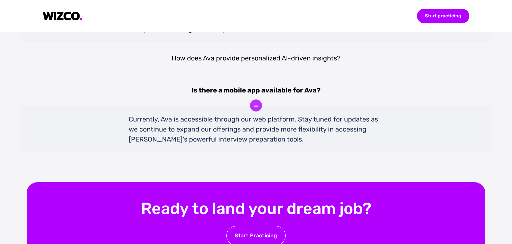
click at [133, 129] on div "Currently, Ava is accessible through our web platform. Stay tuned for updates a…" at bounding box center [256, 129] width 255 height 46
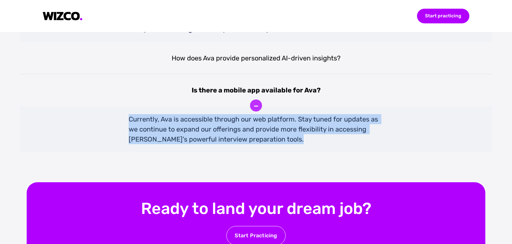
drag, startPoint x: 133, startPoint y: 129, endPoint x: 223, endPoint y: 137, distance: 90.4
click at [223, 137] on div "Currently, Ava is accessible through our web platform. Stay tuned for updates a…" at bounding box center [256, 129] width 255 height 46
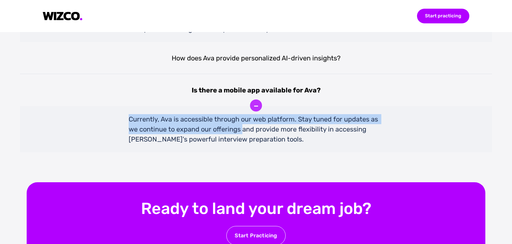
drag, startPoint x: 223, startPoint y: 137, endPoint x: 126, endPoint y: 125, distance: 98.2
click at [126, 125] on div "Currently, Ava is accessible through our web platform. Stay tuned for updates a…" at bounding box center [256, 129] width 472 height 46
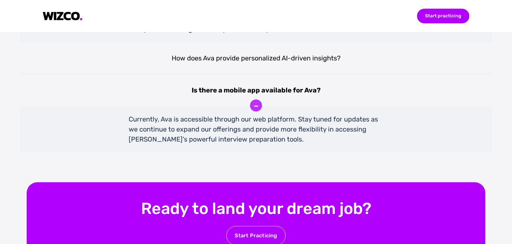
click at [126, 125] on div "Currently, Ava is accessible through our web platform. Stay tuned for updates a…" at bounding box center [256, 129] width 472 height 46
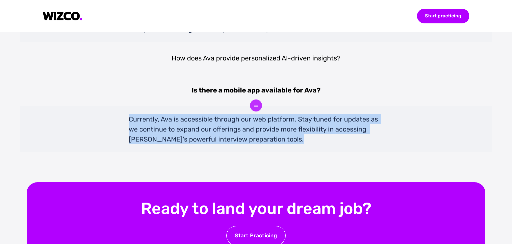
drag, startPoint x: 126, startPoint y: 125, endPoint x: 215, endPoint y: 130, distance: 89.2
click at [215, 130] on div "Currently, Ava is accessible through our web platform. Stay tuned for updates a…" at bounding box center [256, 129] width 472 height 46
click at [215, 130] on div "Currently, Ava is accessible through our web platform. Stay tuned for updates a…" at bounding box center [256, 129] width 255 height 46
